Goal: Task Accomplishment & Management: Use online tool/utility

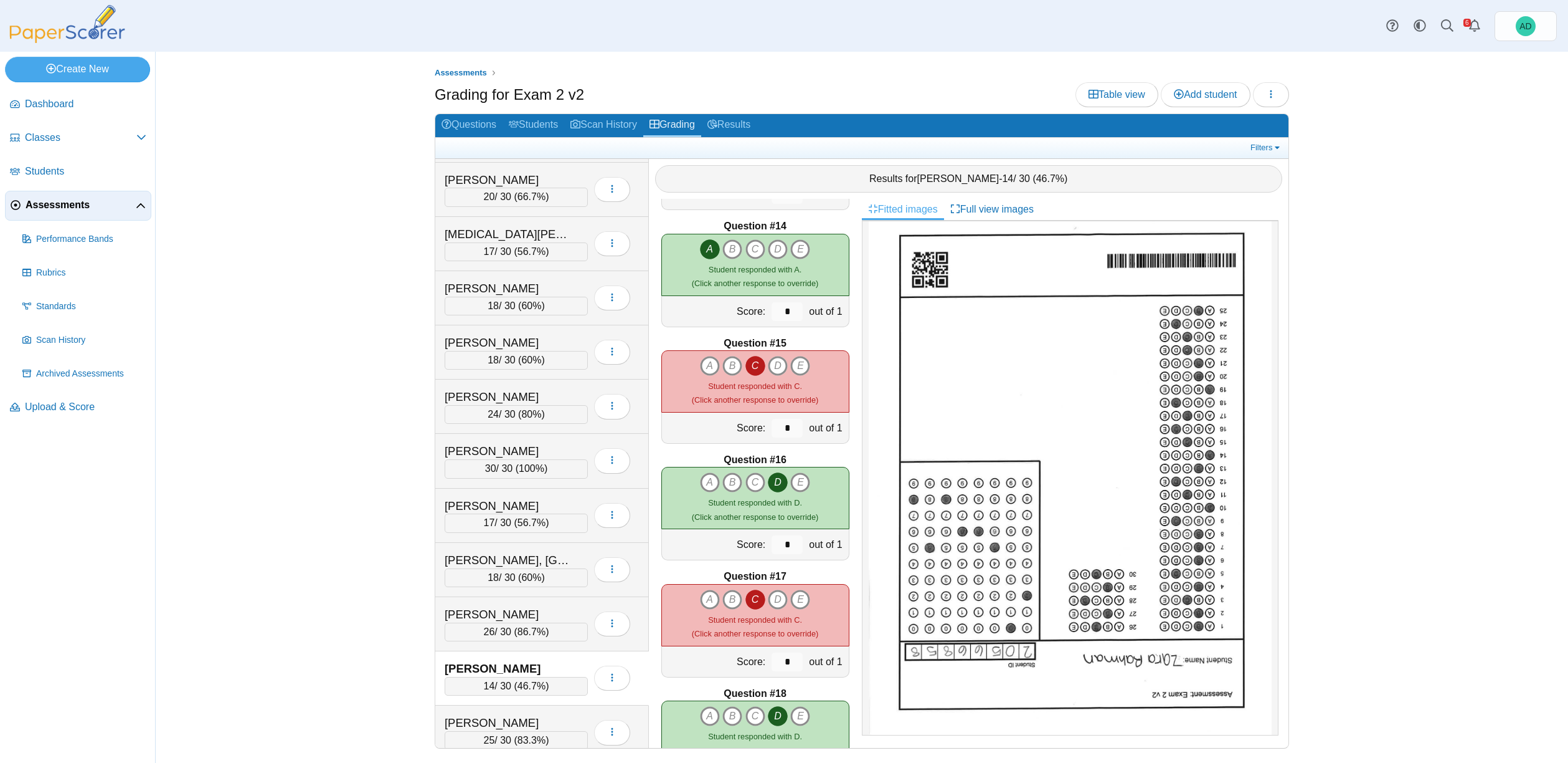
scroll to position [1940, 0]
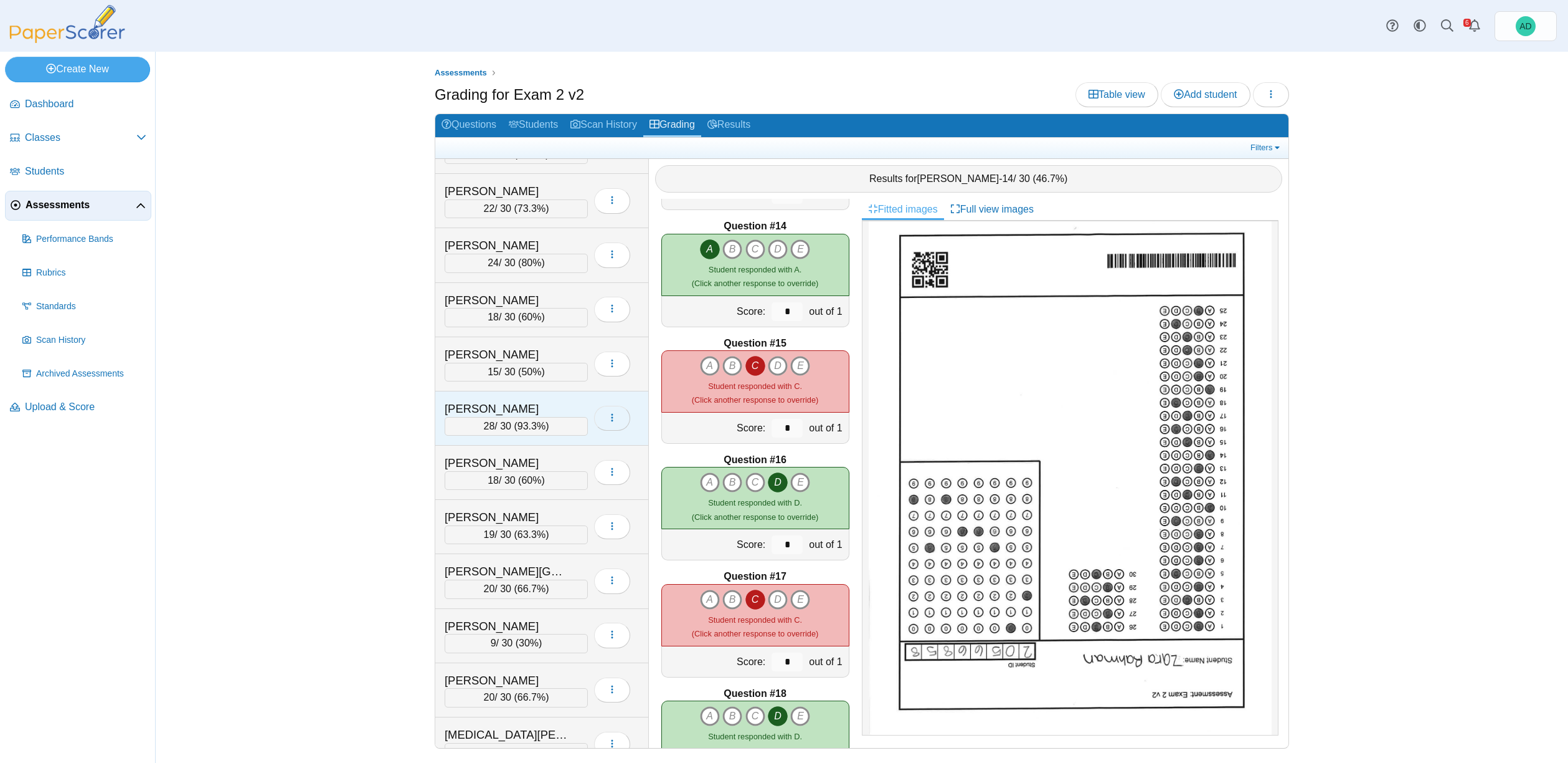
click at [616, 418] on icon "button" at bounding box center [612, 418] width 10 height 10
click at [639, 465] on link "View scanned test" at bounding box center [669, 465] width 149 height 18
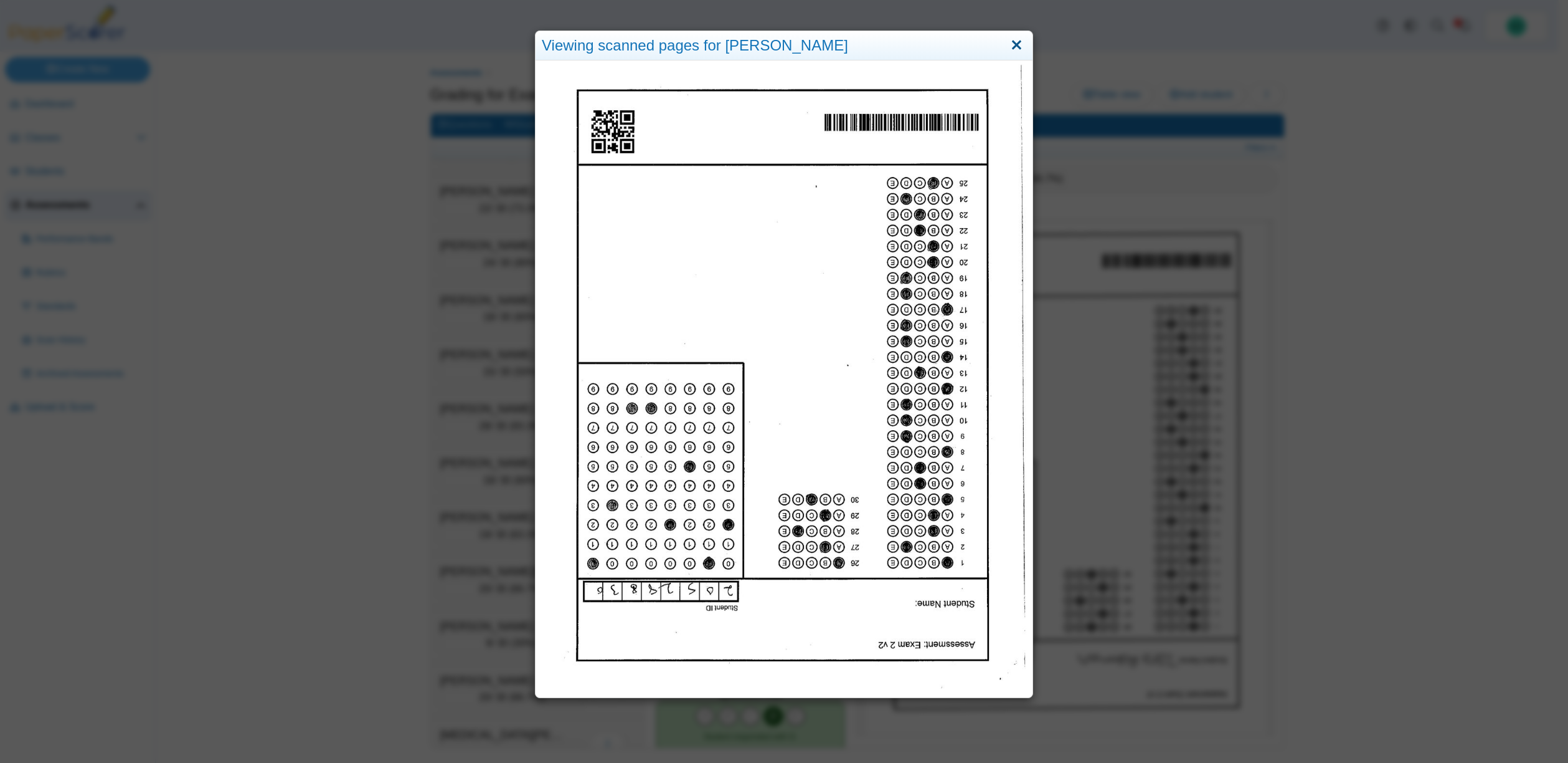
click at [1013, 45] on link "Close" at bounding box center [1016, 45] width 19 height 21
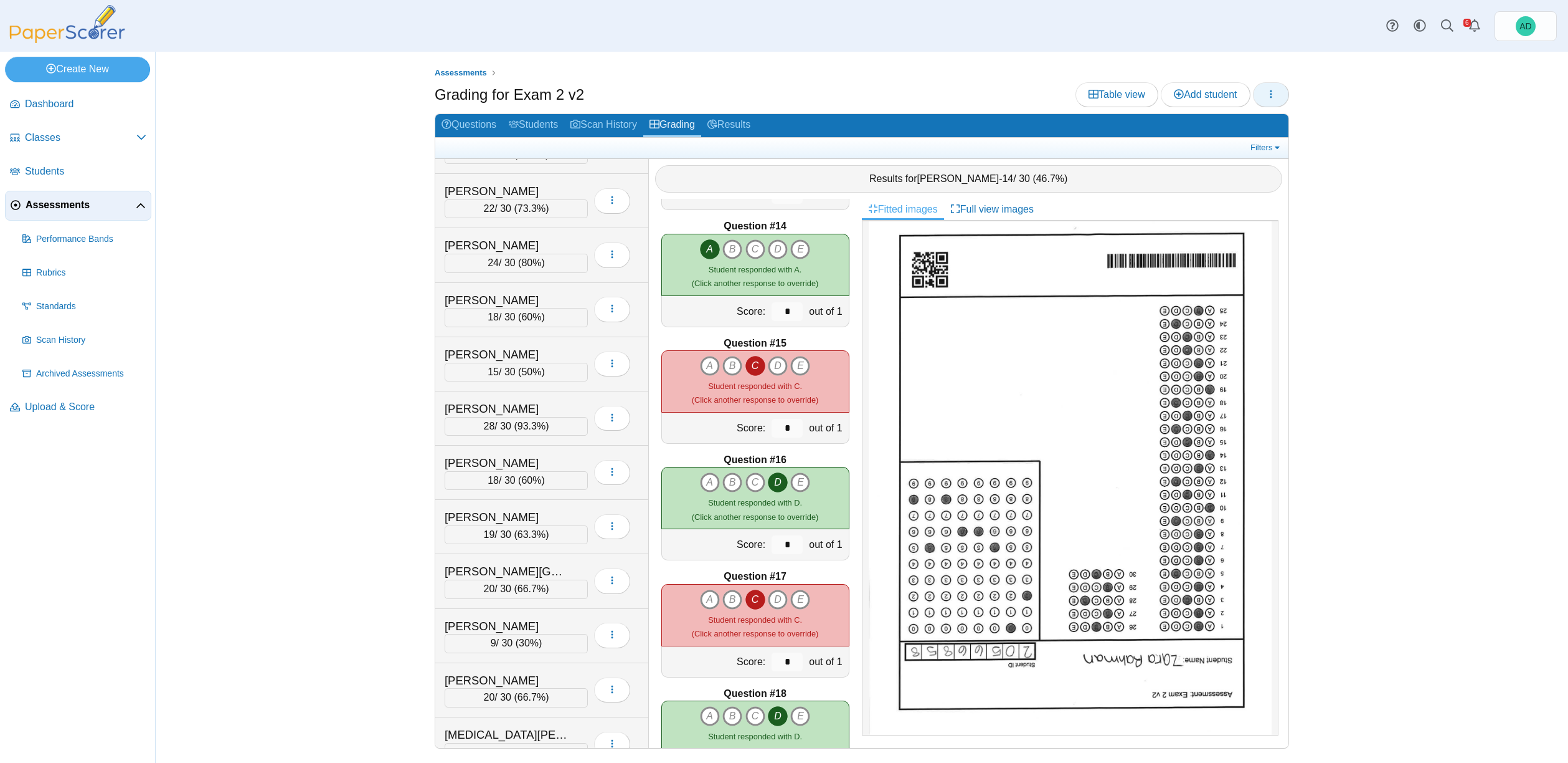
click at [1272, 92] on icon "button" at bounding box center [1271, 94] width 10 height 10
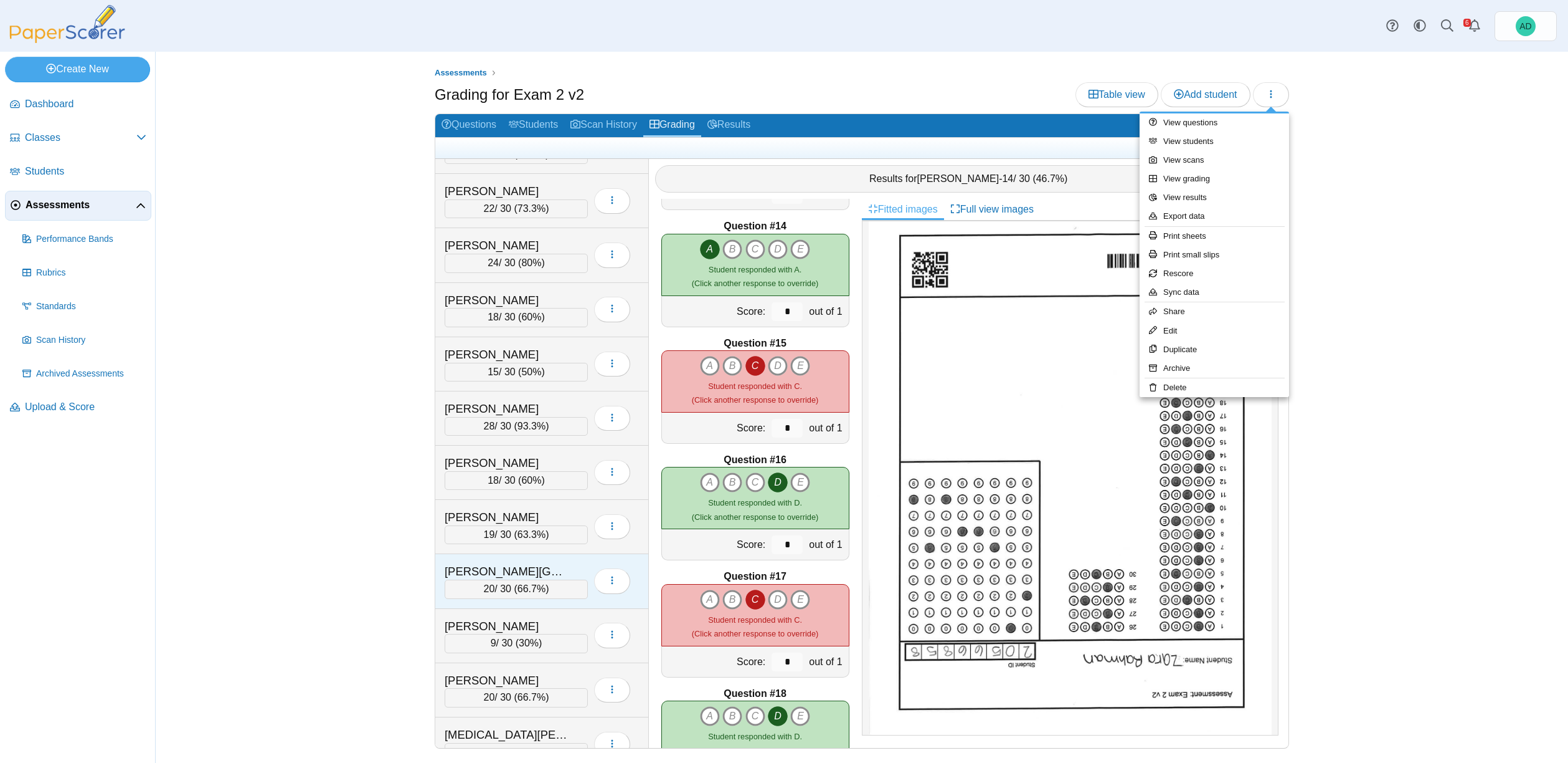
click at [586, 599] on div "Miller, Paris 20 / 30 ( 66.7% ) Loading…" at bounding box center [541, 581] width 214 height 54
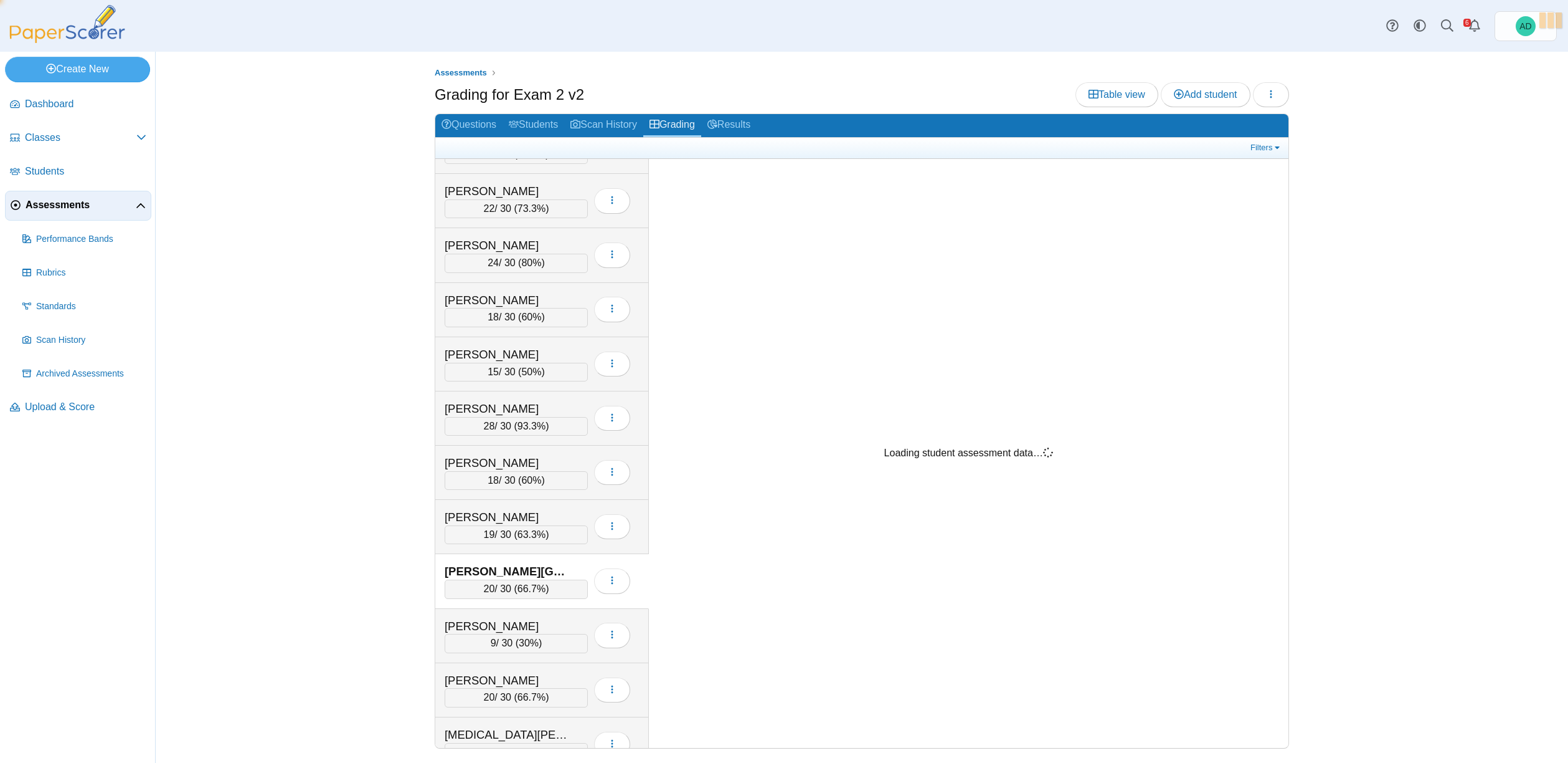
scroll to position [1510, 0]
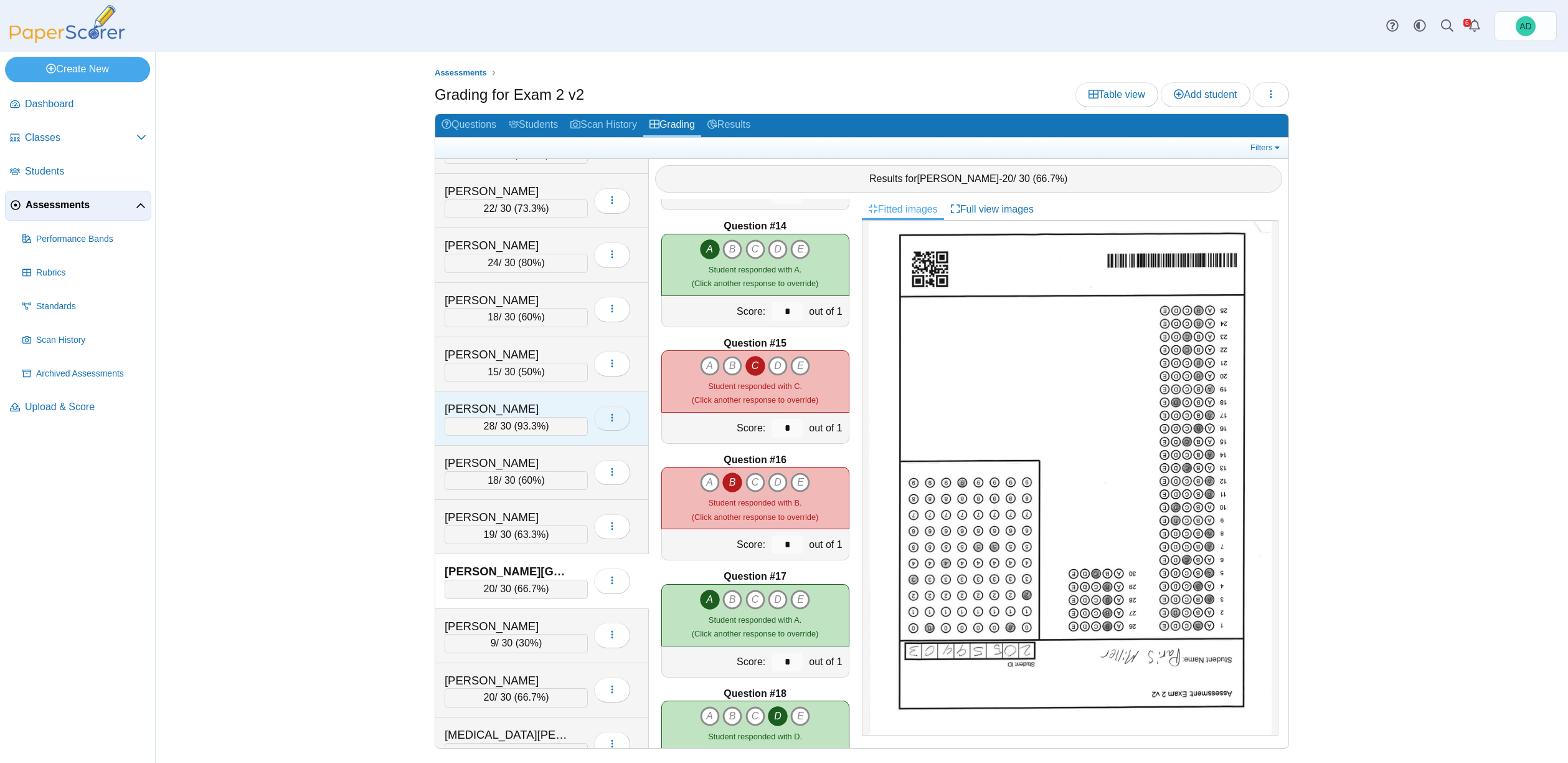
click at [615, 421] on icon "button" at bounding box center [612, 418] width 10 height 10
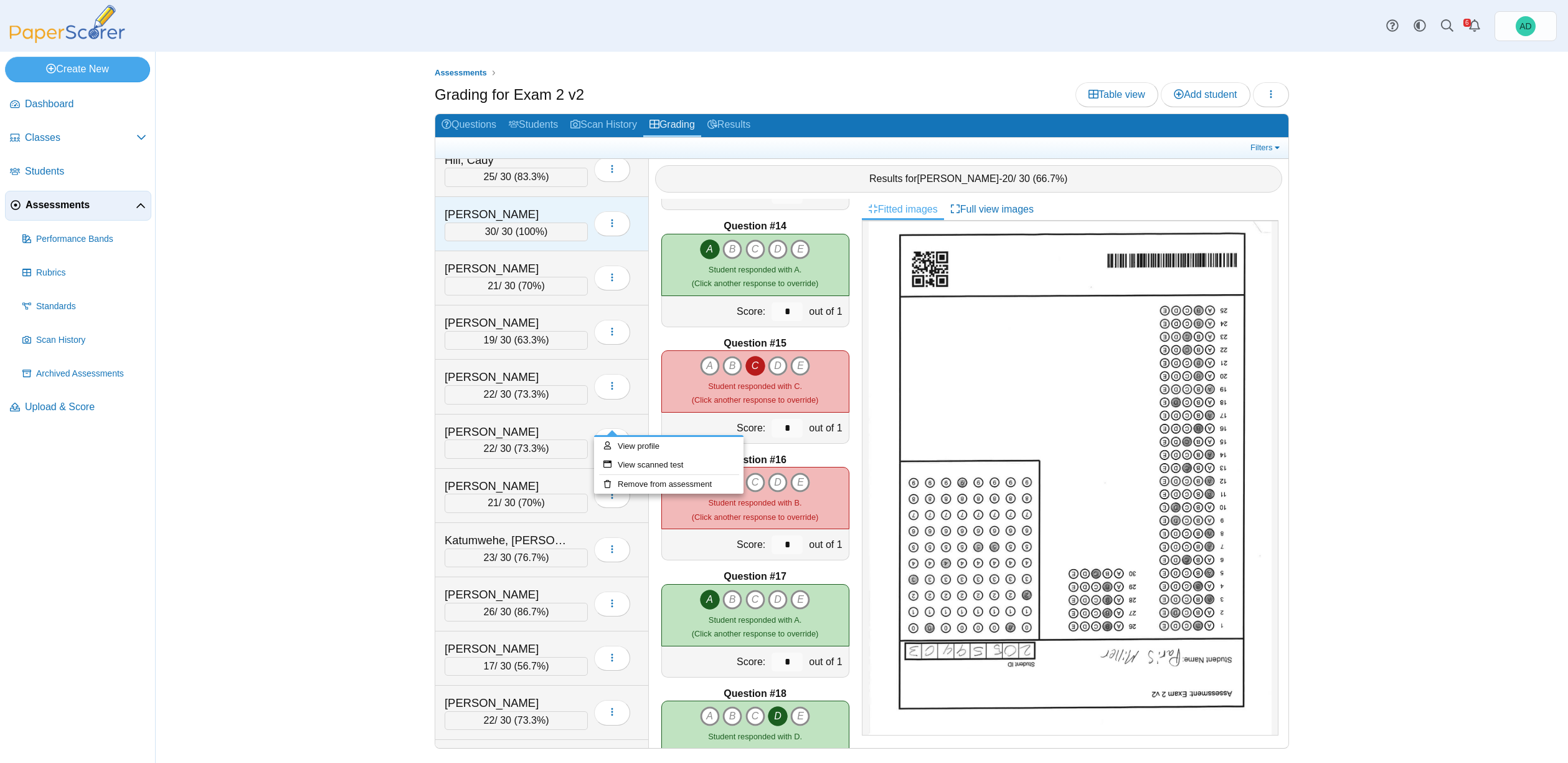
scroll to position [1432, 0]
click at [469, 71] on span "Assessments" at bounding box center [461, 72] width 52 height 10
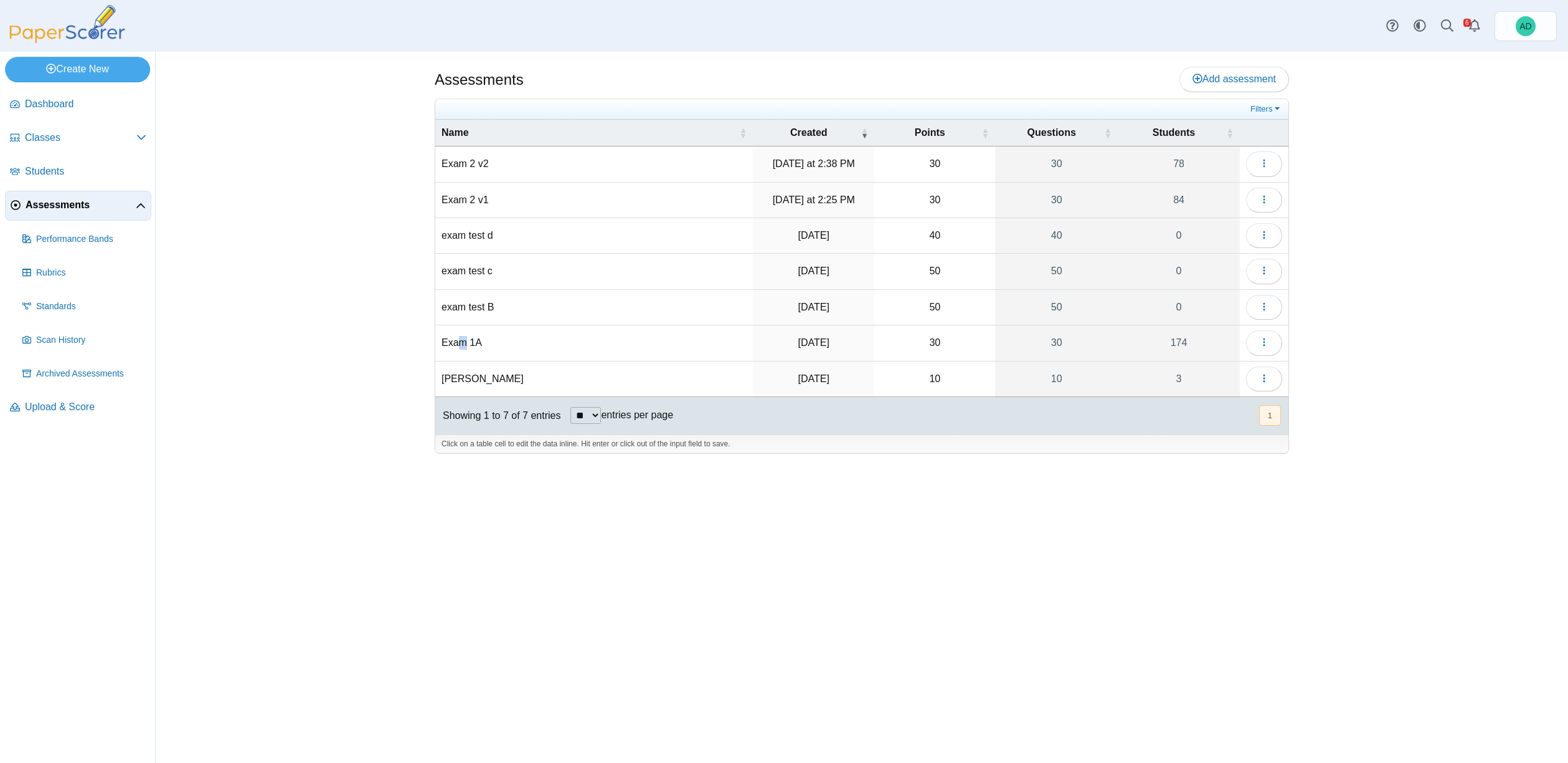
click at [462, 340] on td "Exam 1A" at bounding box center [593, 343] width 317 height 36
click at [1263, 341] on icon "button" at bounding box center [1264, 342] width 10 height 10
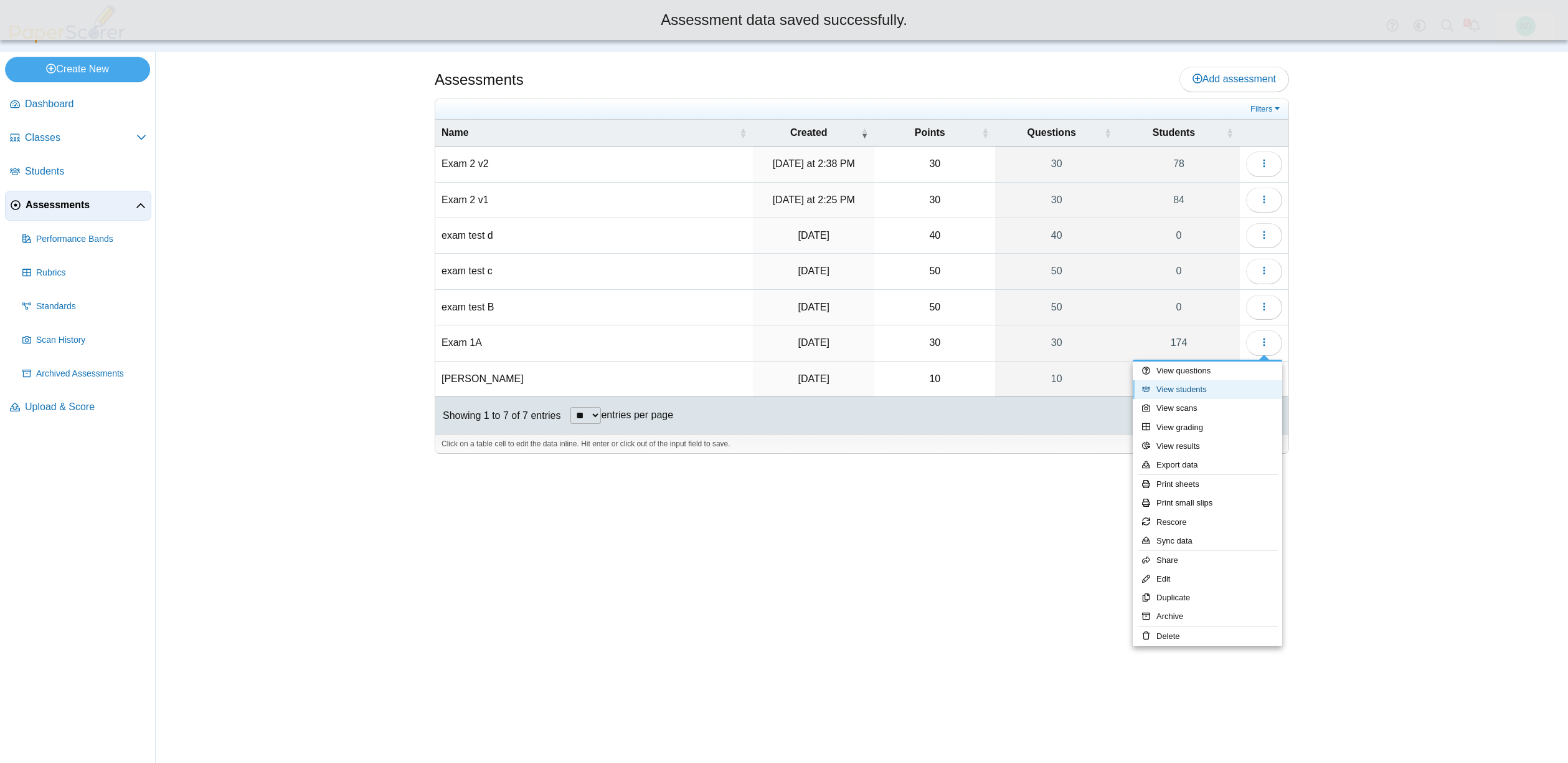
click at [1197, 388] on link "View students" at bounding box center [1208, 389] width 149 height 18
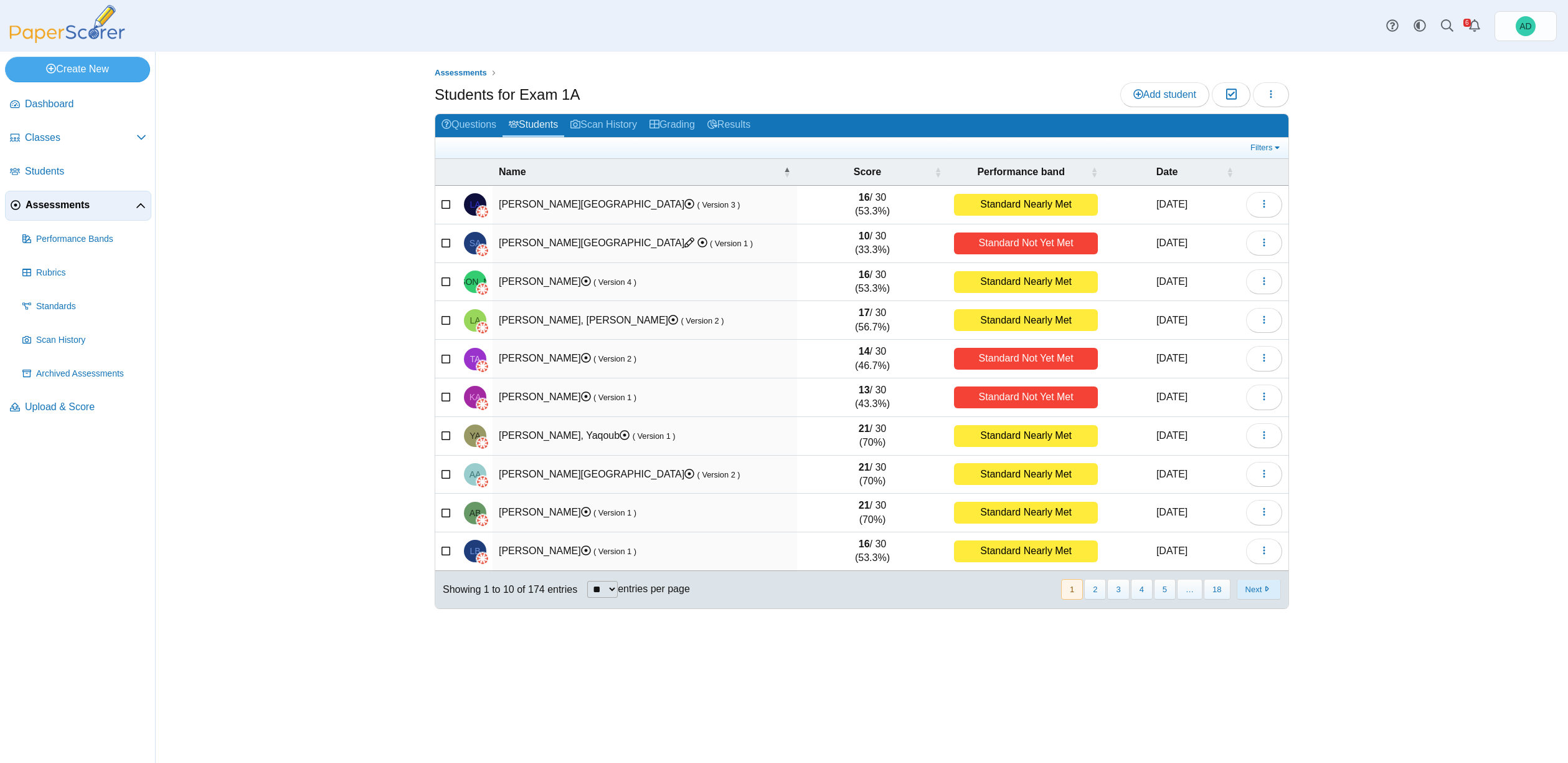
click at [1252, 590] on button "Next" at bounding box center [1259, 590] width 45 height 21
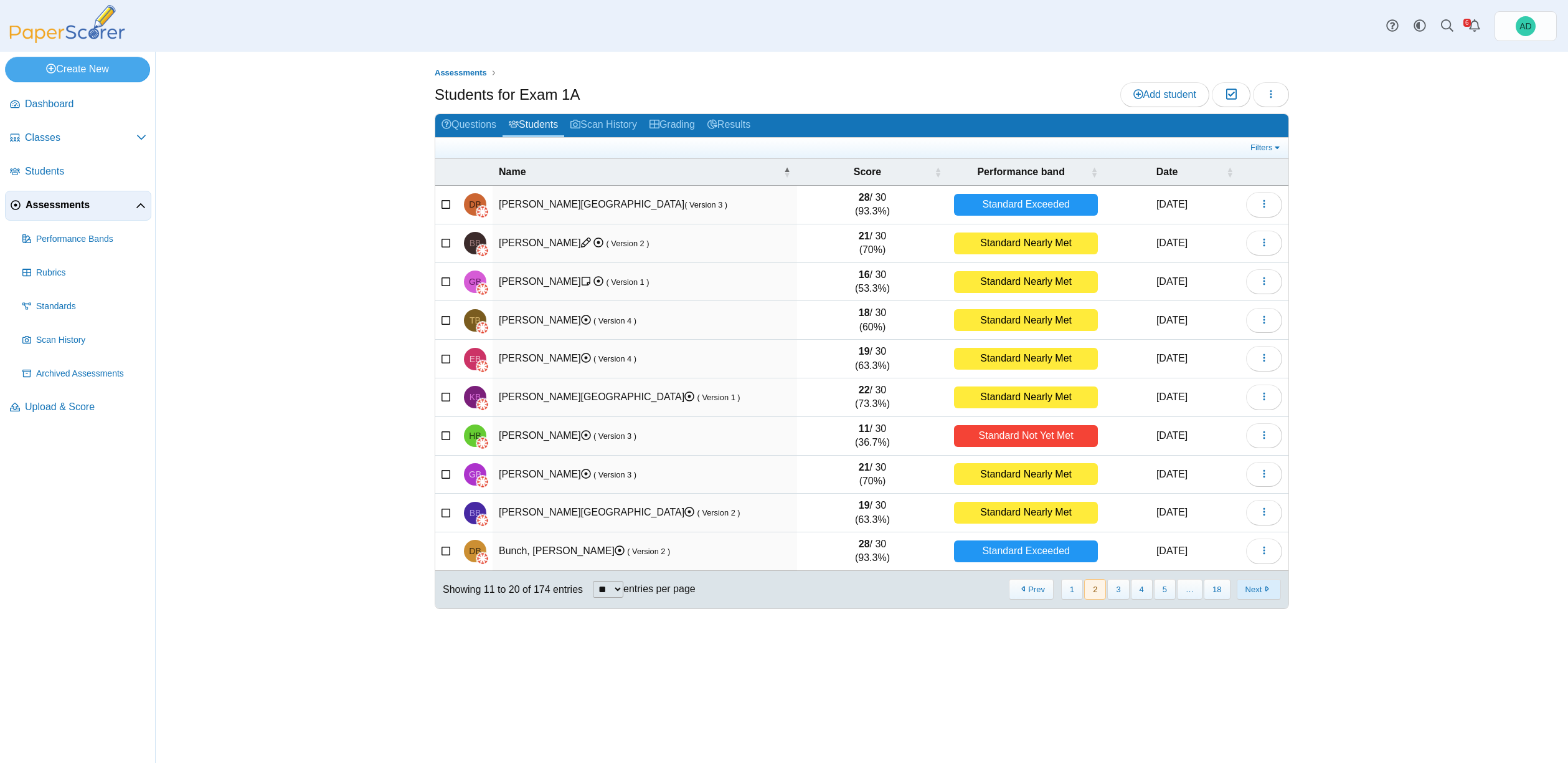
click at [1252, 590] on button "Next" at bounding box center [1259, 590] width 45 height 21
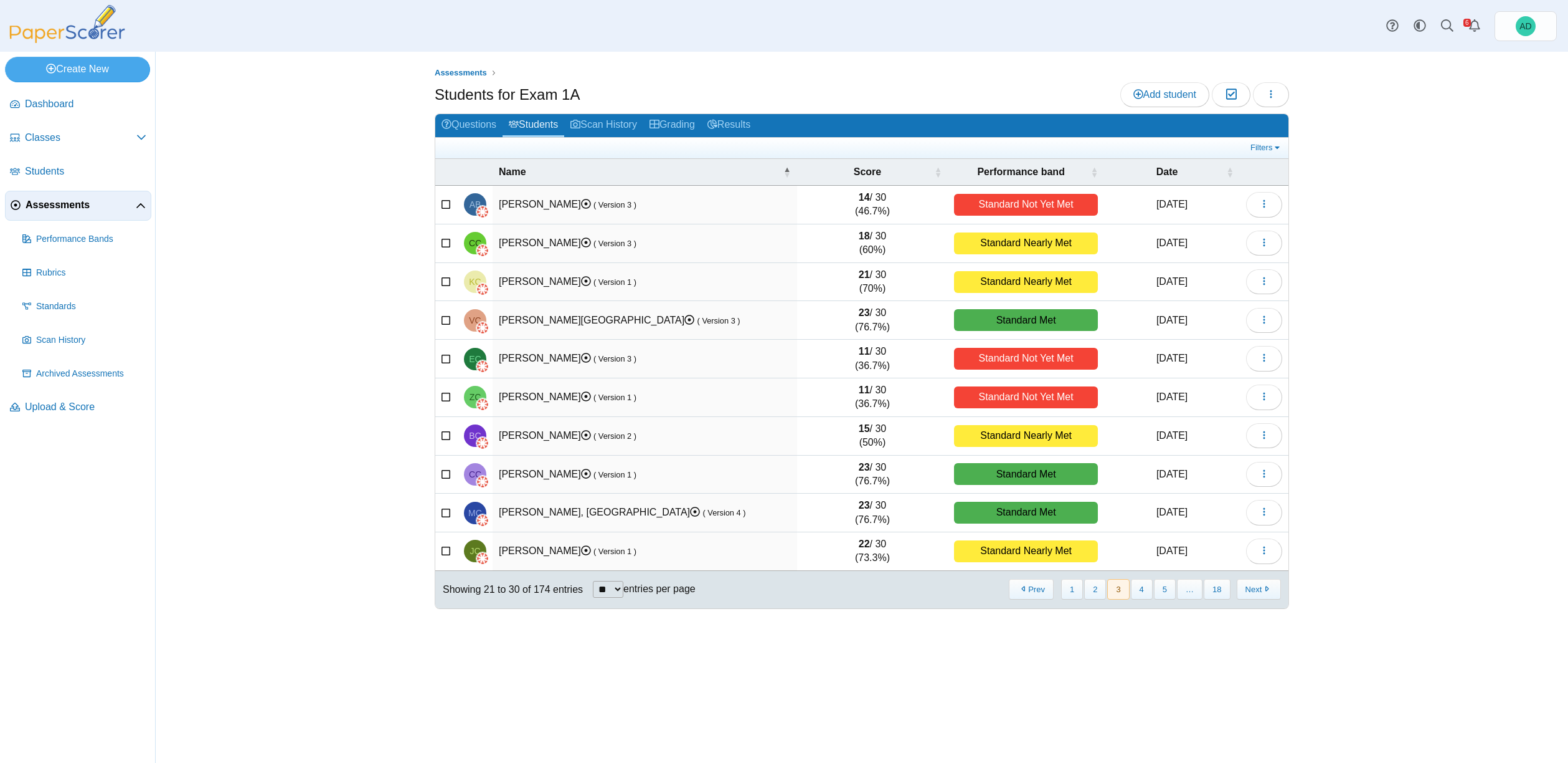
click at [1252, 590] on button "Next" at bounding box center [1259, 590] width 45 height 21
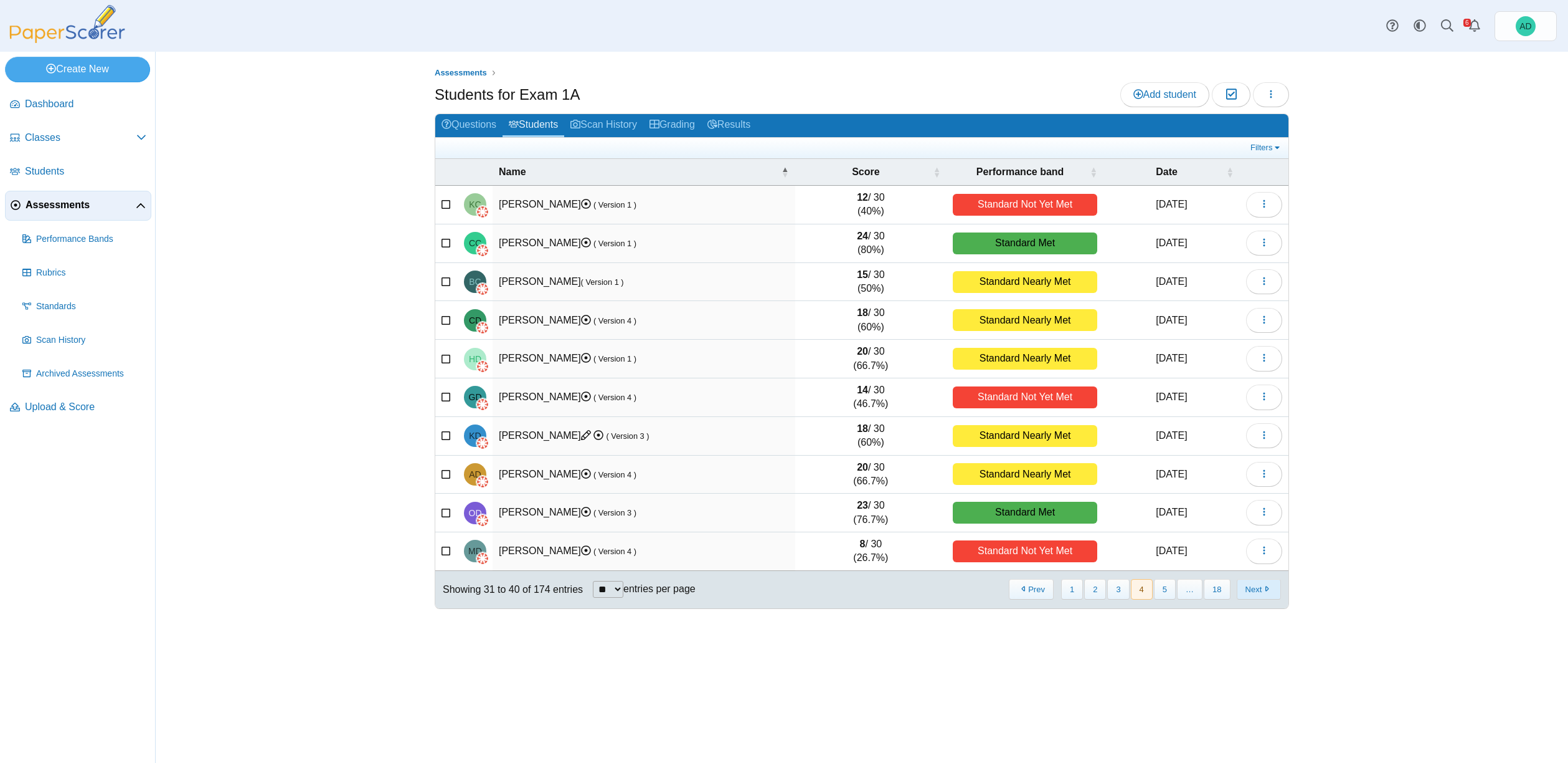
click at [1252, 590] on button "Next" at bounding box center [1259, 590] width 45 height 21
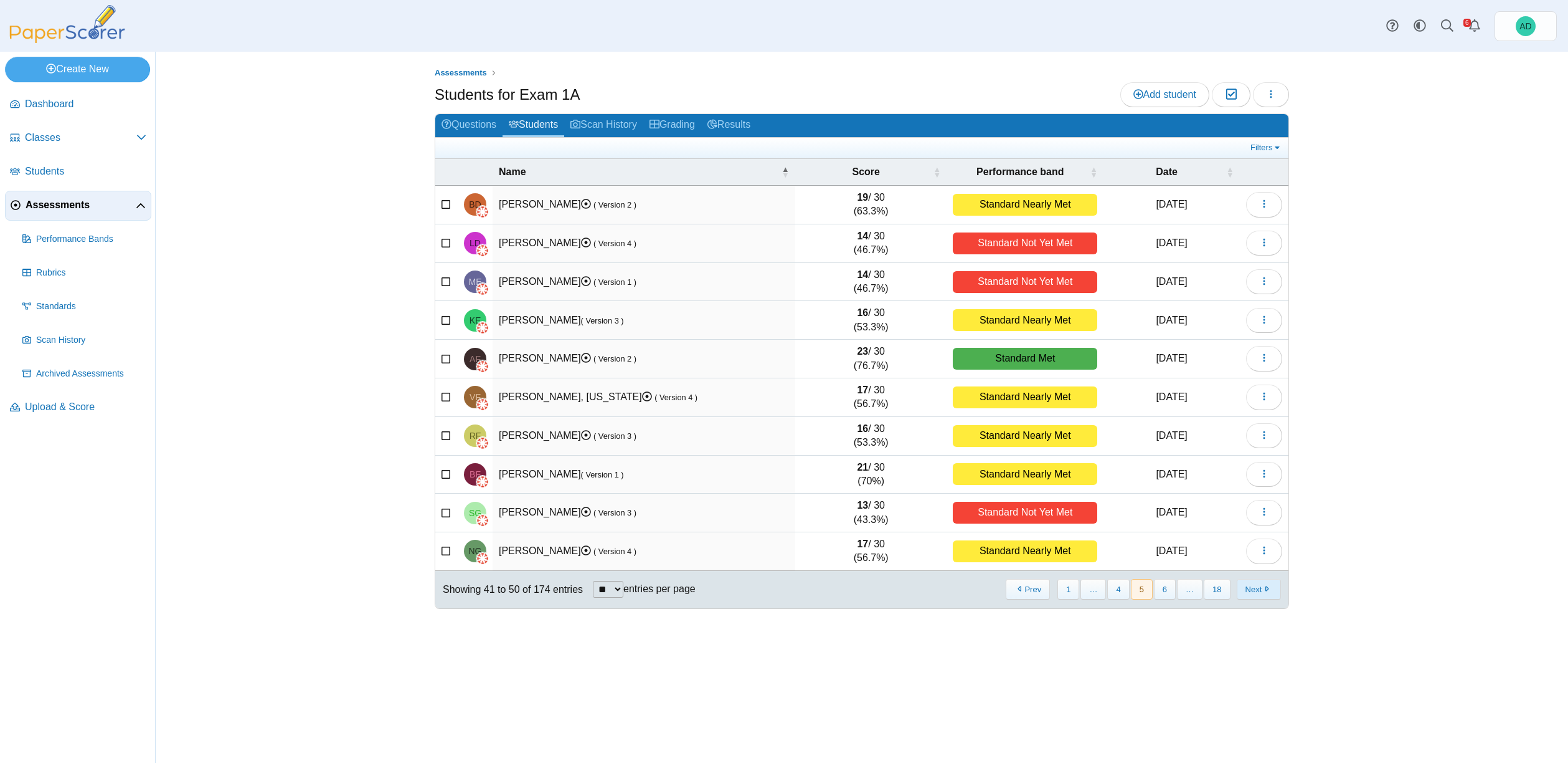
click at [1252, 590] on button "Next" at bounding box center [1259, 590] width 45 height 21
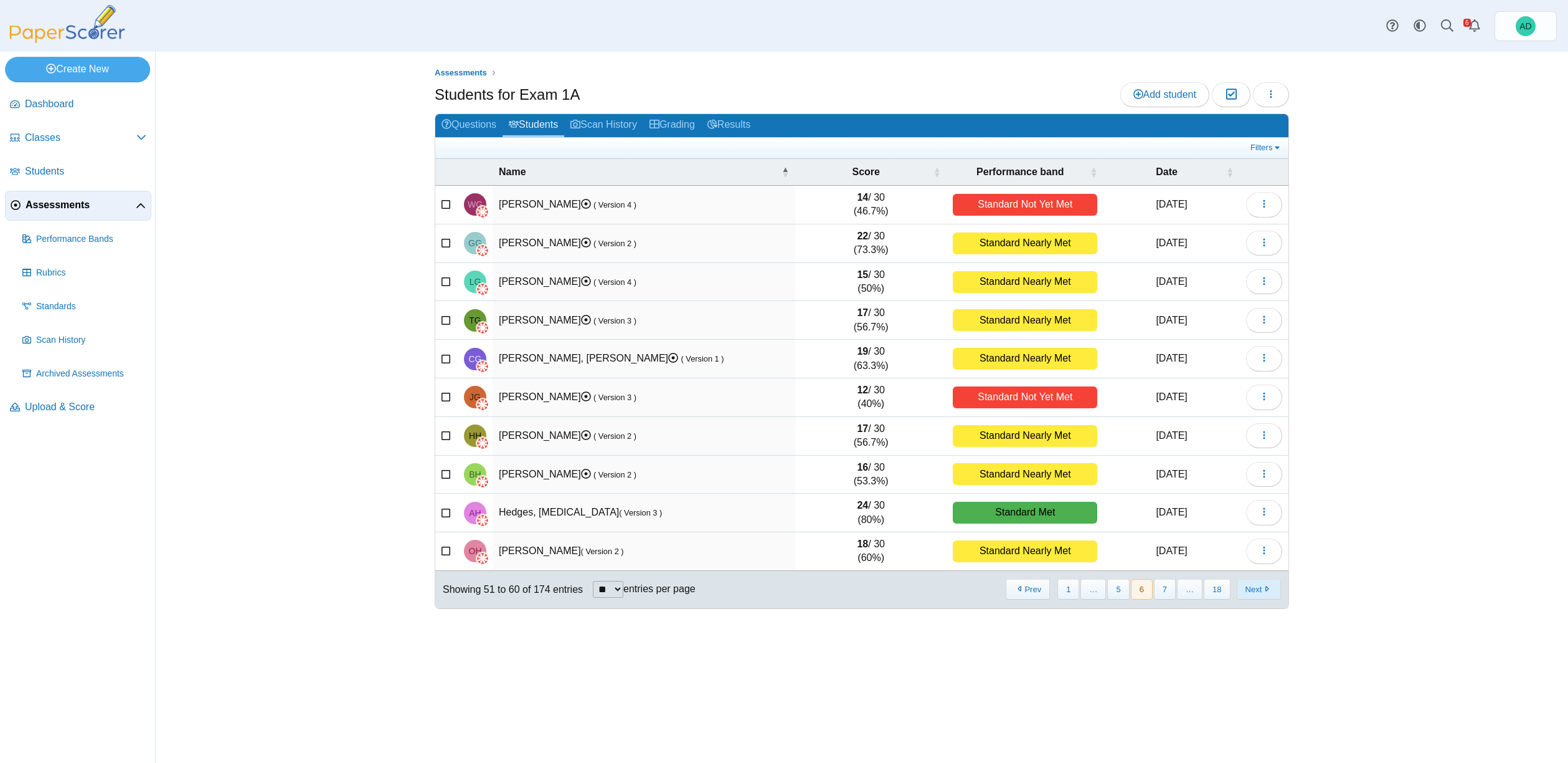
click at [1252, 590] on button "Next" at bounding box center [1259, 590] width 45 height 21
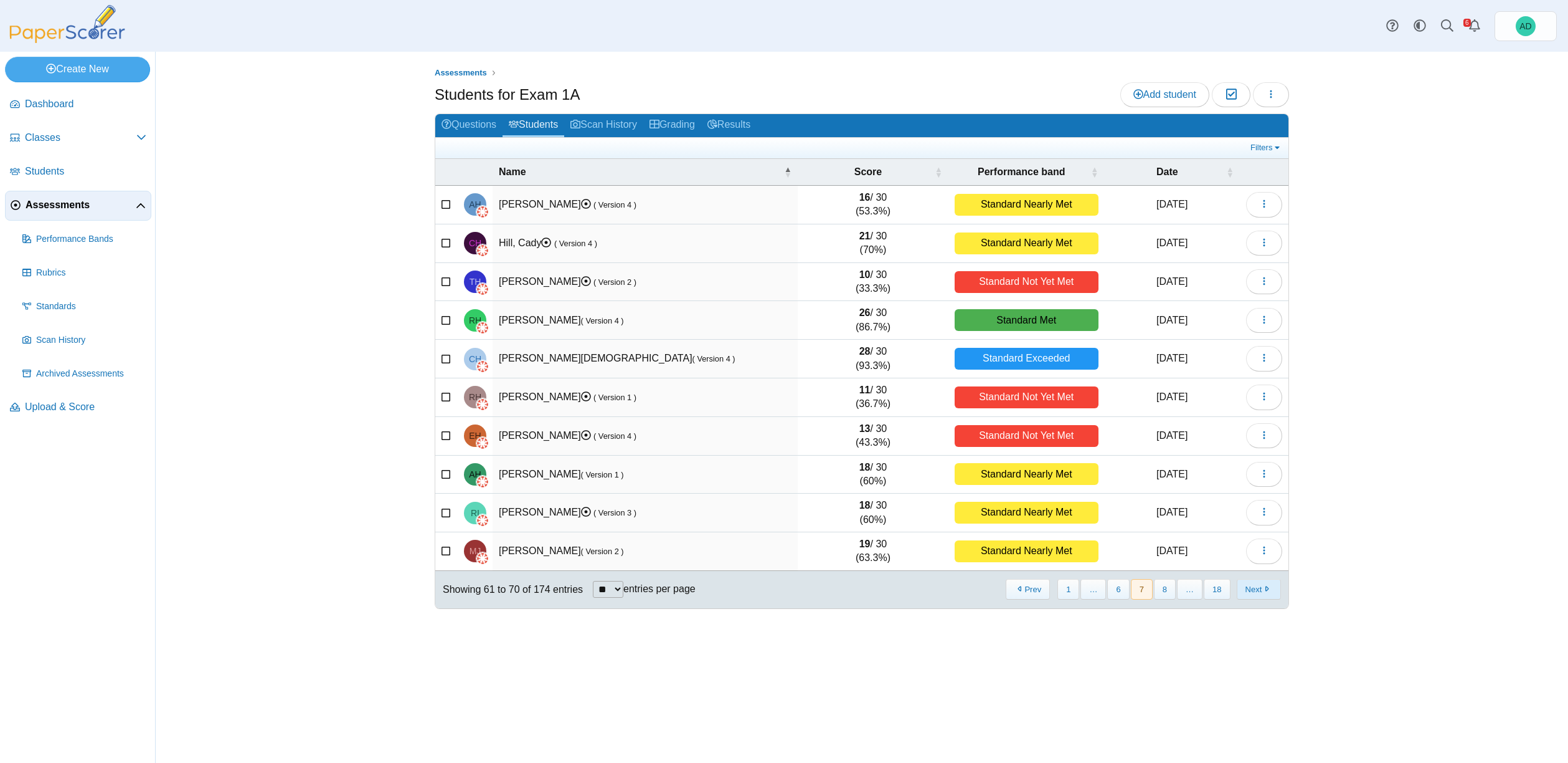
click at [1252, 590] on button "Next" at bounding box center [1259, 590] width 45 height 21
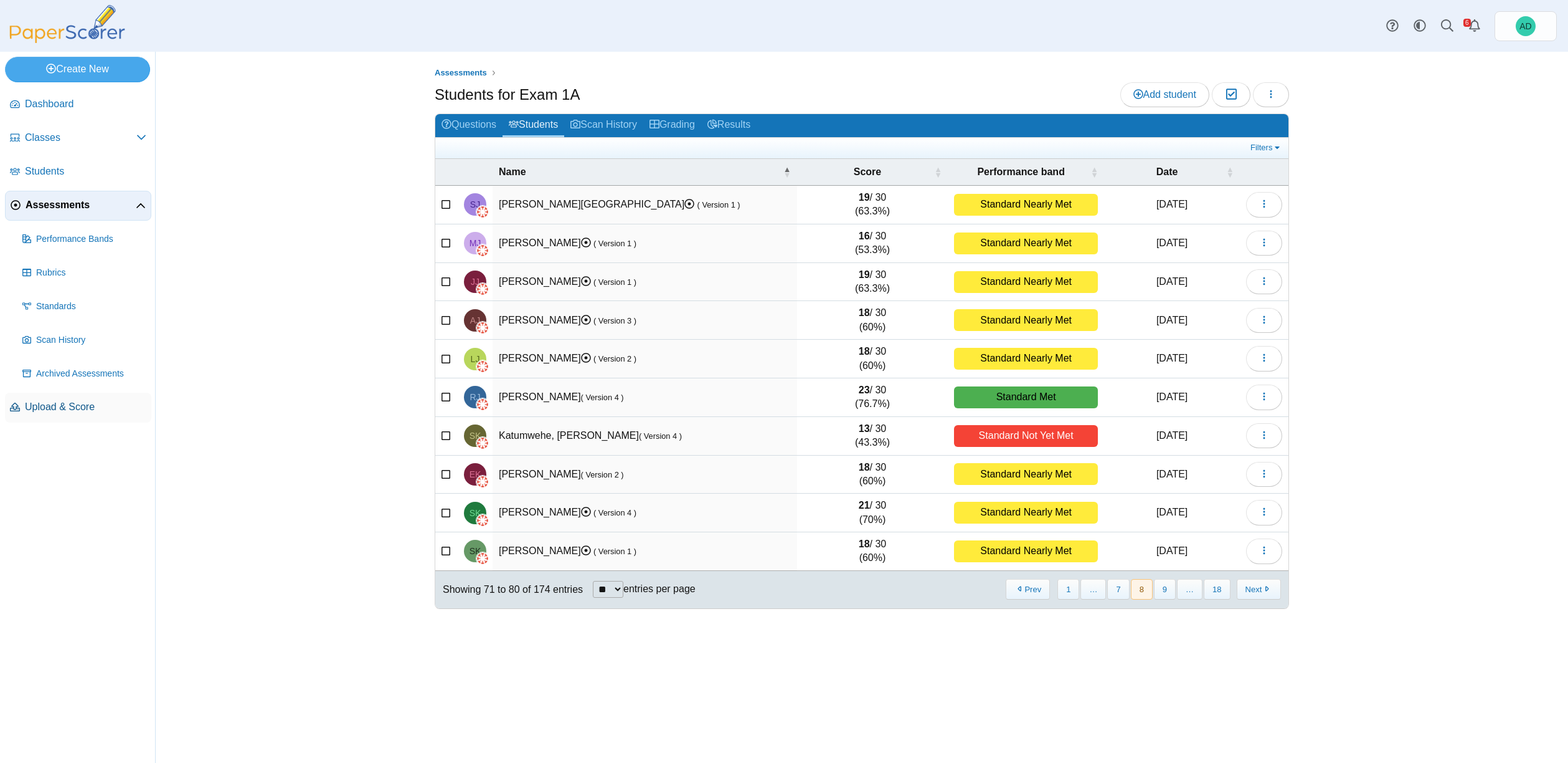
click at [63, 405] on span "Upload & Score" at bounding box center [85, 407] width 122 height 14
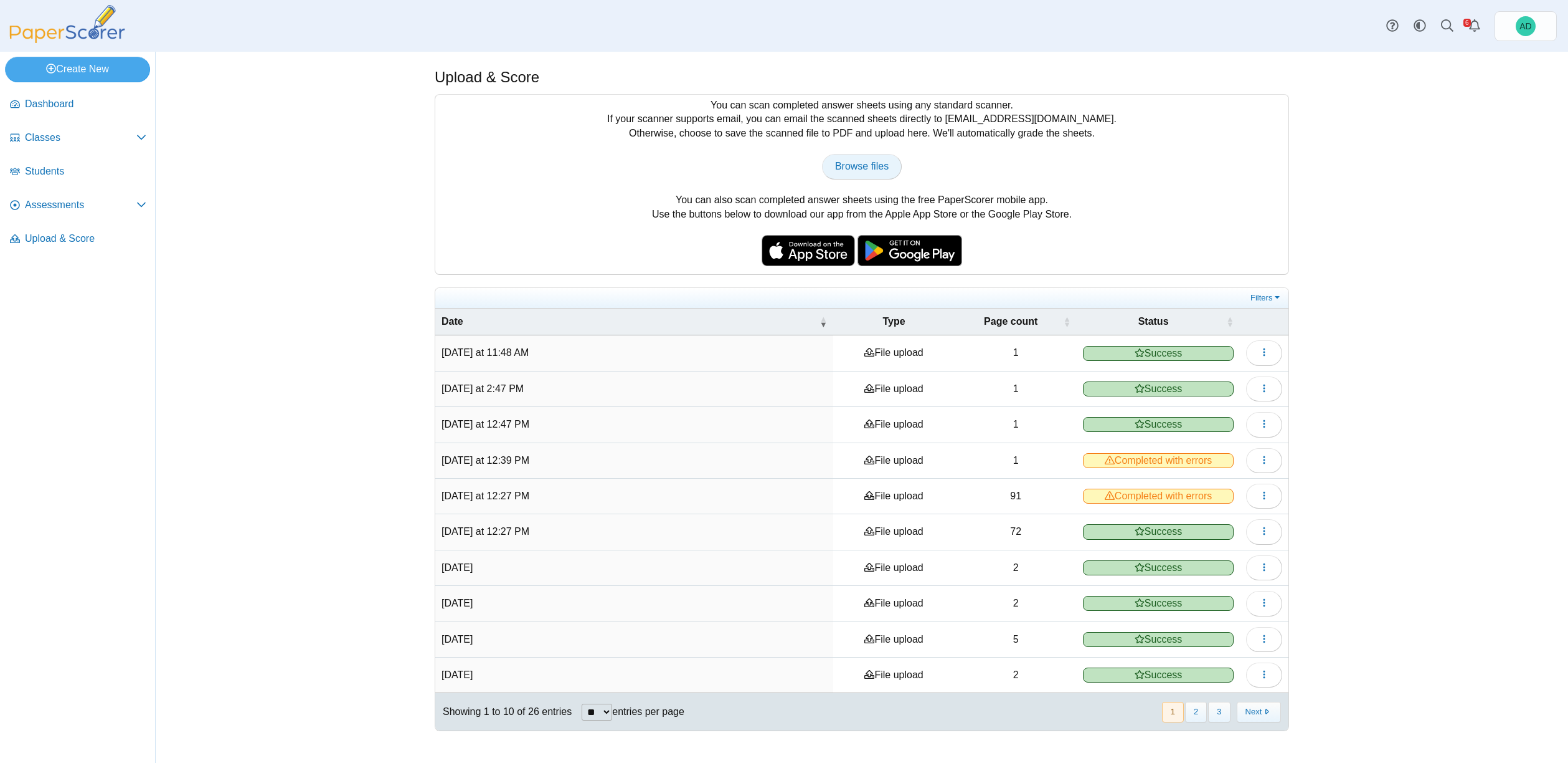
click at [878, 166] on span "Browse files" at bounding box center [861, 165] width 53 height 10
type input "**********"
click at [53, 204] on span "Assessments" at bounding box center [80, 204] width 111 height 14
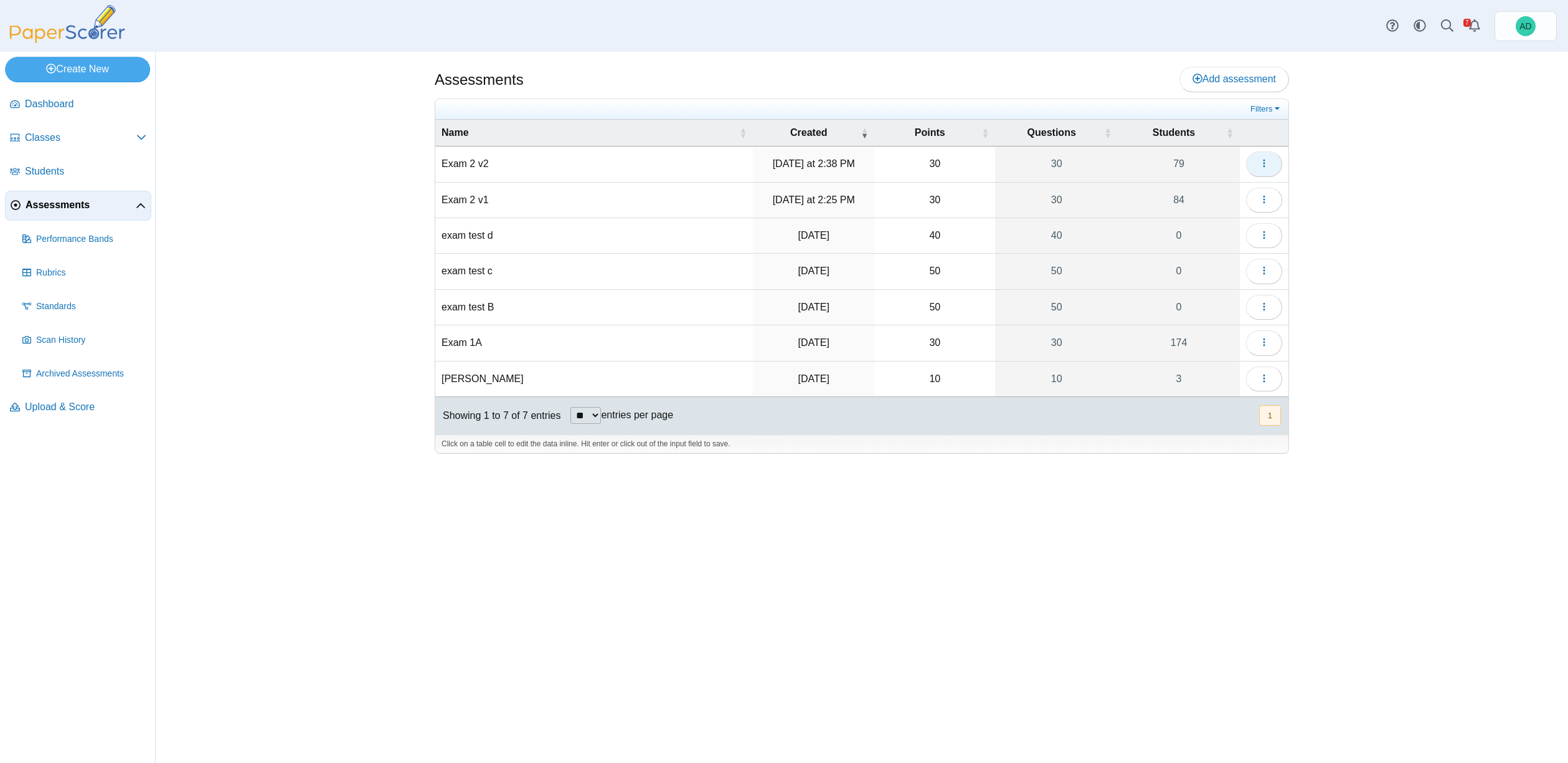
click at [1266, 164] on icon "button" at bounding box center [1264, 163] width 10 height 10
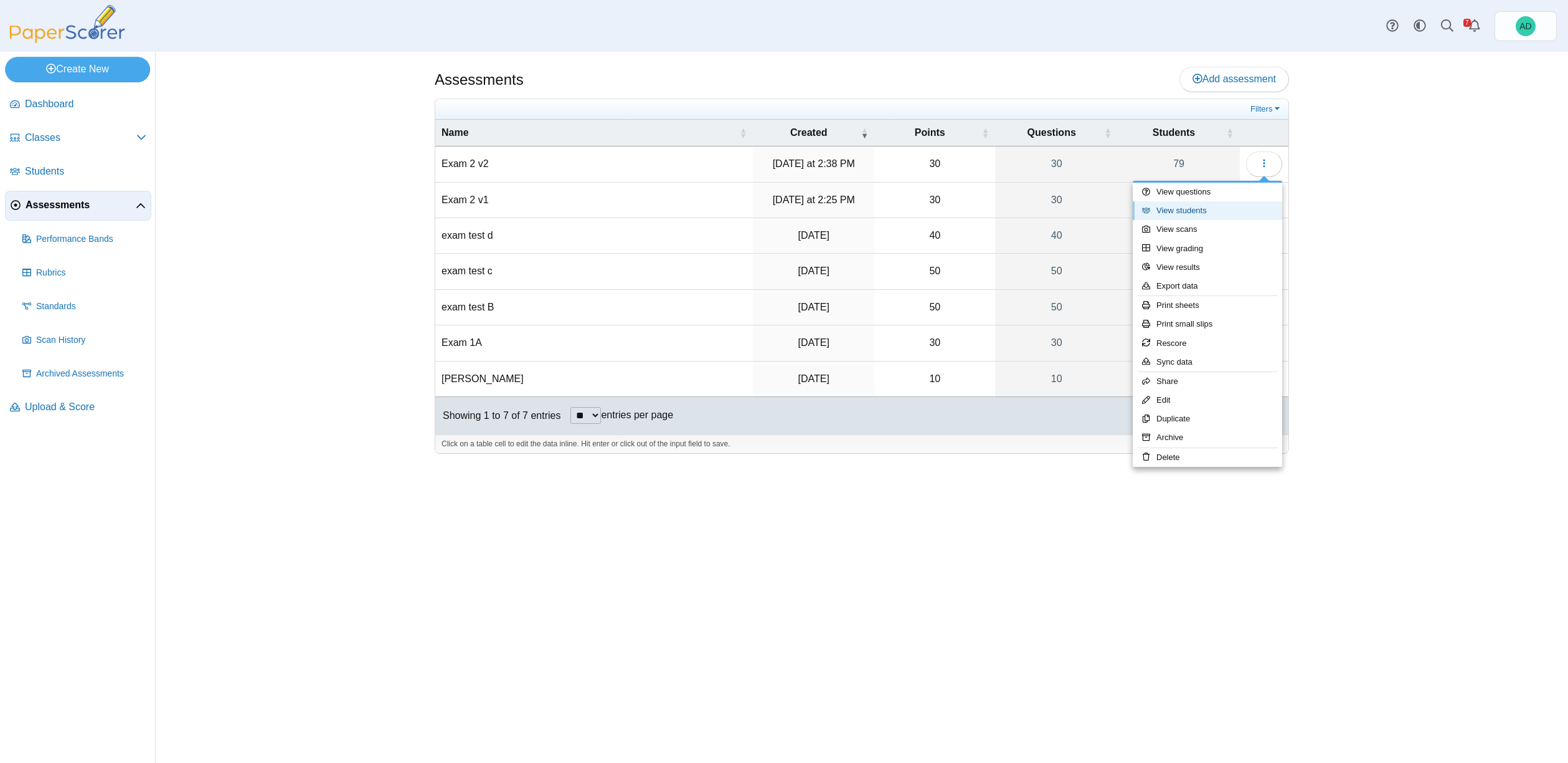
click at [1176, 212] on link "View students" at bounding box center [1208, 210] width 149 height 18
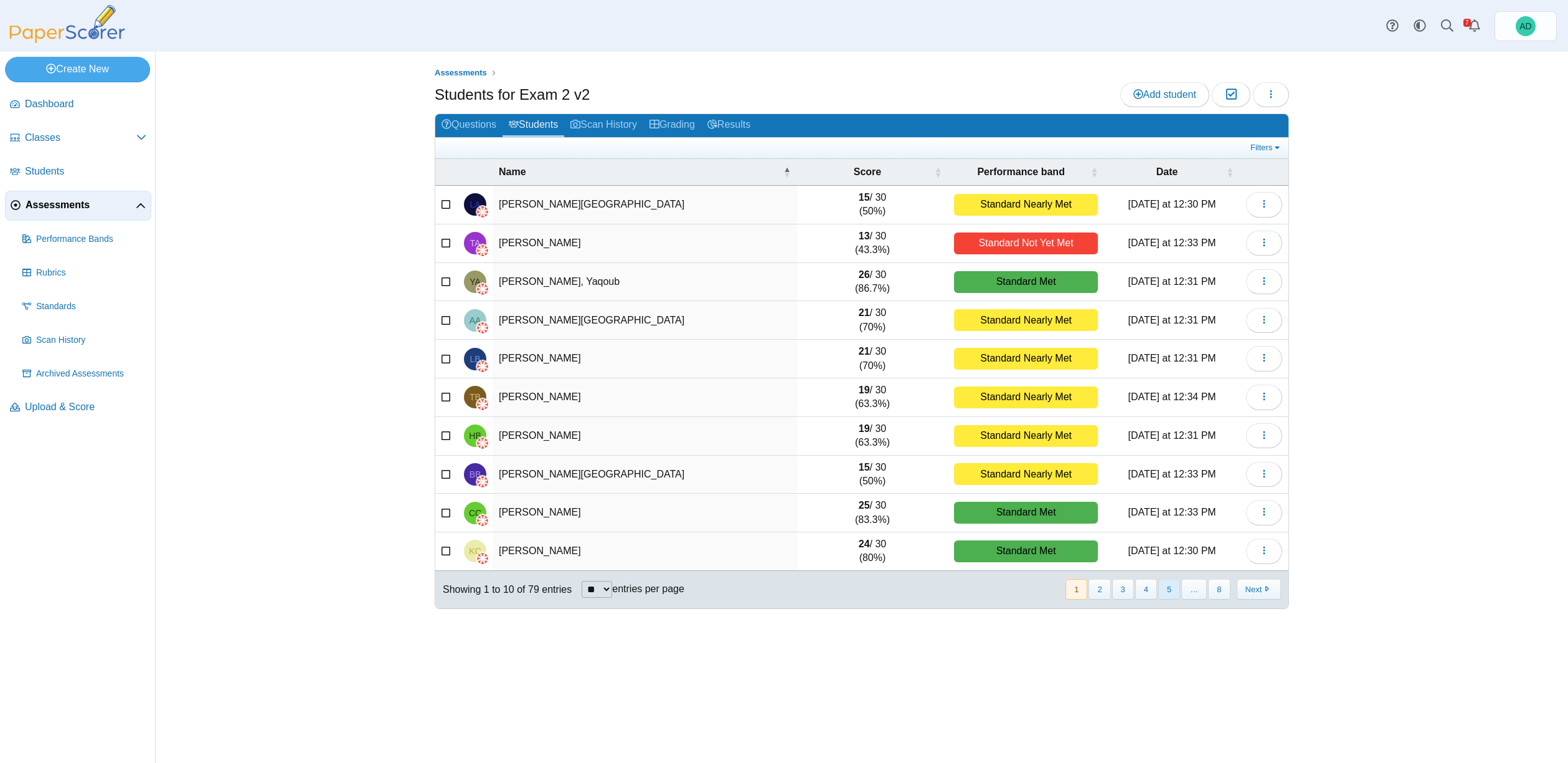
click at [1168, 590] on button "5" at bounding box center [1169, 590] width 21 height 21
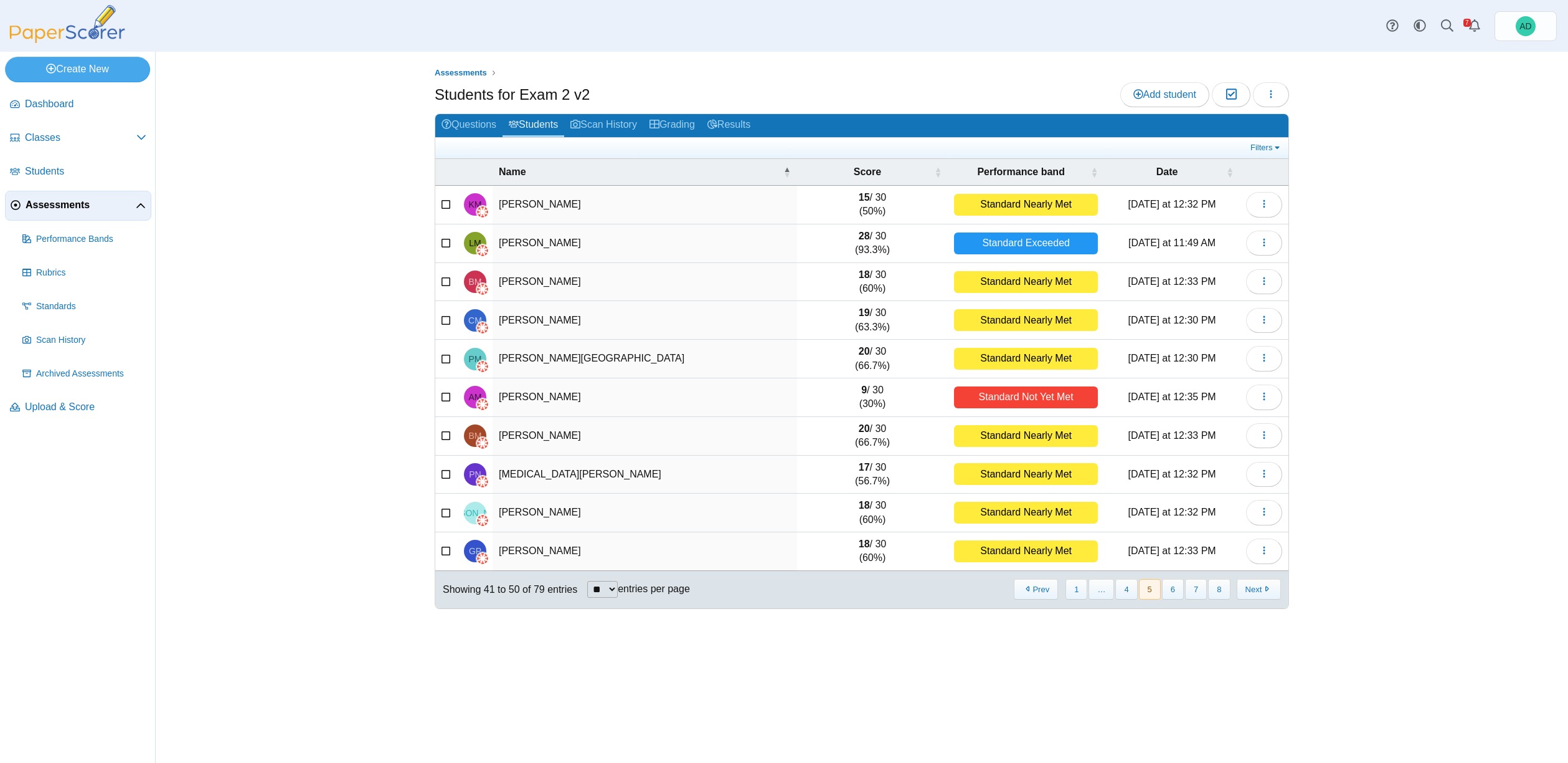
click at [1152, 590] on button "5" at bounding box center [1150, 590] width 21 height 21
click at [1123, 591] on button "4" at bounding box center [1126, 590] width 21 height 21
